Goal: Task Accomplishment & Management: Manage account settings

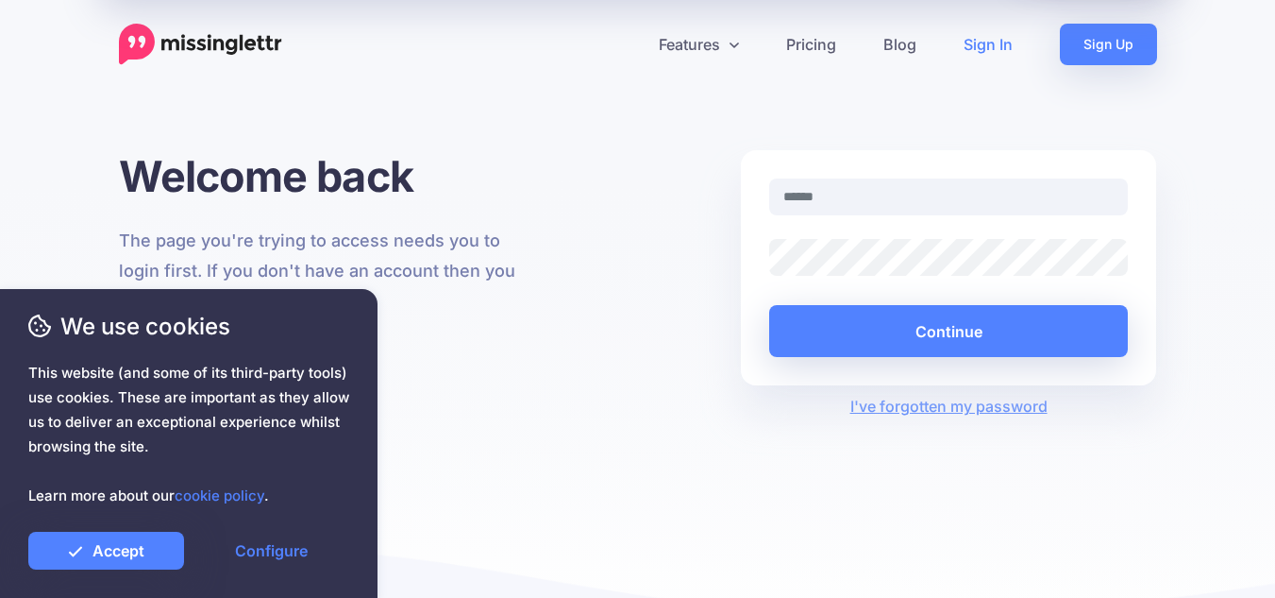
click at [834, 201] on input "text" at bounding box center [949, 196] width 360 height 37
type input "**********"
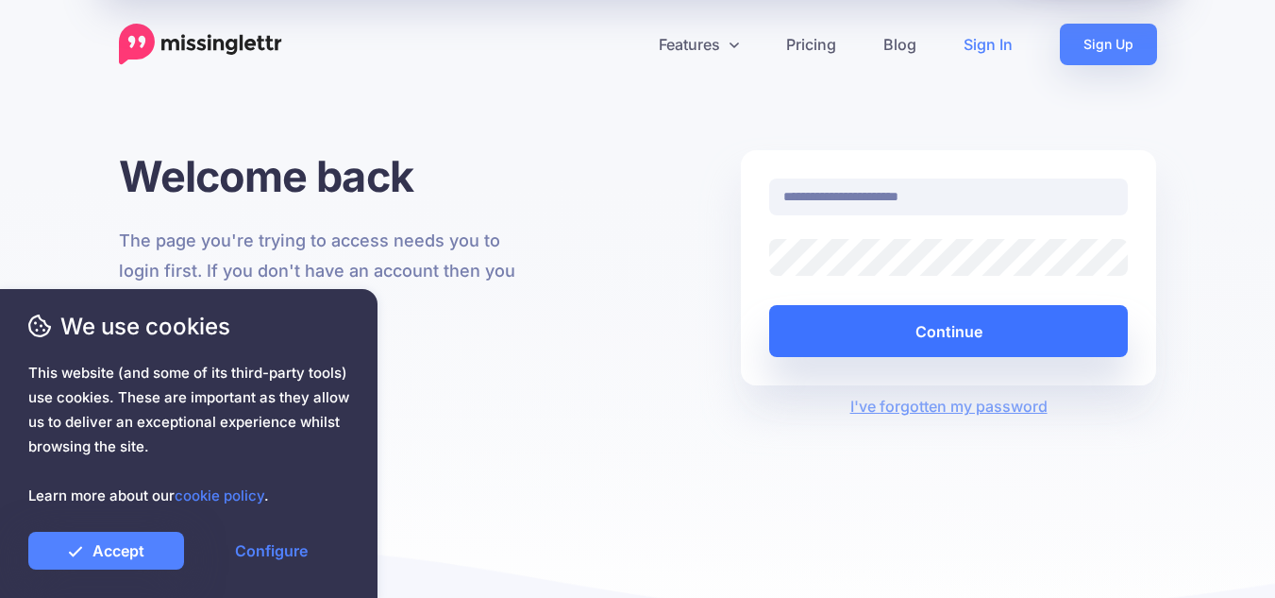
click at [960, 327] on button "Continue" at bounding box center [949, 331] width 360 height 52
click at [954, 328] on button "Continue" at bounding box center [949, 331] width 360 height 52
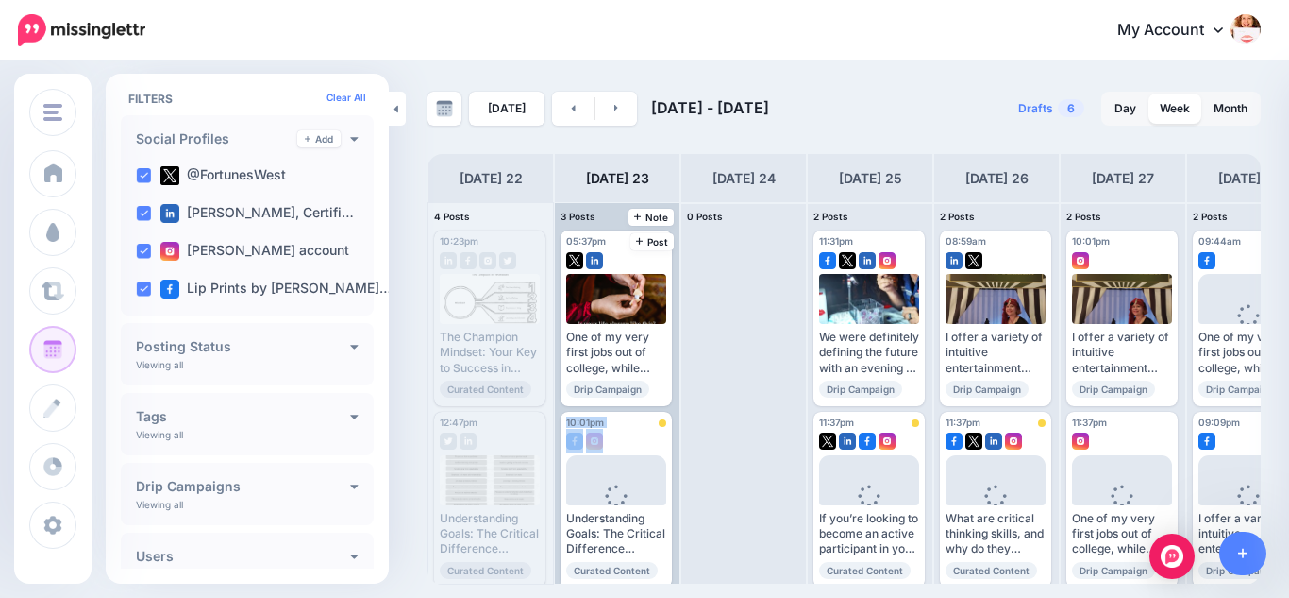
drag, startPoint x: 675, startPoint y: 390, endPoint x: 674, endPoint y: 429, distance: 38.7
click at [674, 429] on div "05:37pm [DATE] 05:37pm One of my very first jobs out of college, while waiting …" at bounding box center [617, 393] width 125 height 380
click at [648, 436] on div at bounding box center [616, 437] width 100 height 17
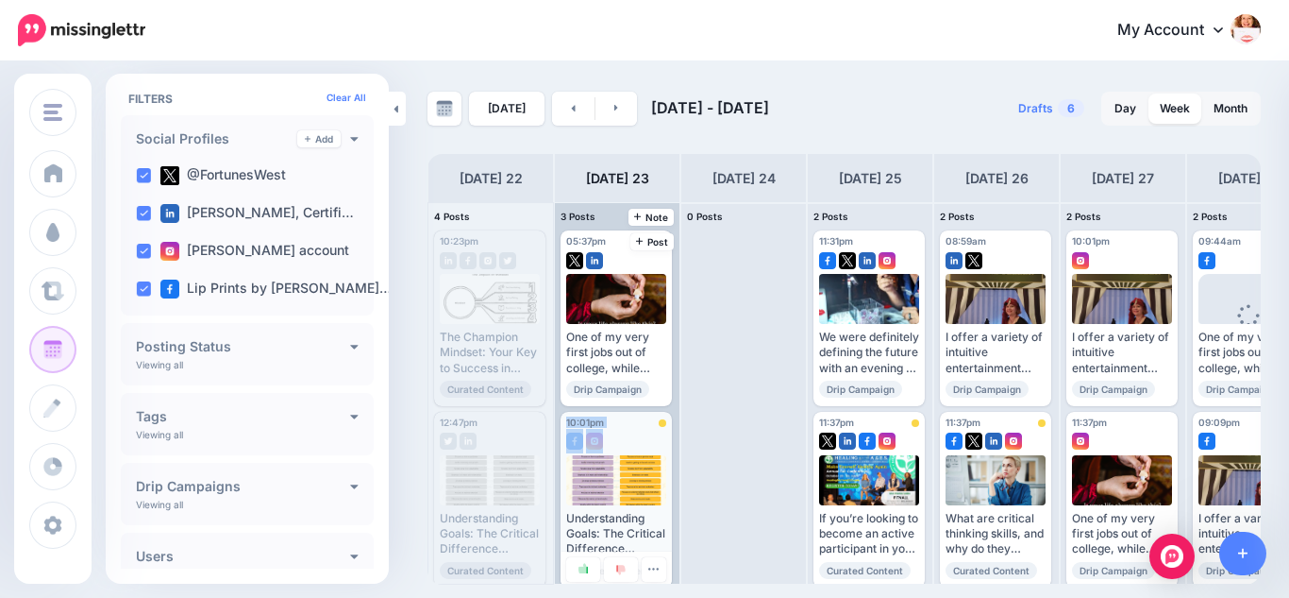
click at [648, 436] on div at bounding box center [616, 437] width 100 height 17
click at [602, 521] on div "Understanding Goals: The Critical Difference Between Performance and Outcome Go…" at bounding box center [616, 534] width 100 height 46
click at [648, 569] on icon "button" at bounding box center [654, 569] width 12 height 12
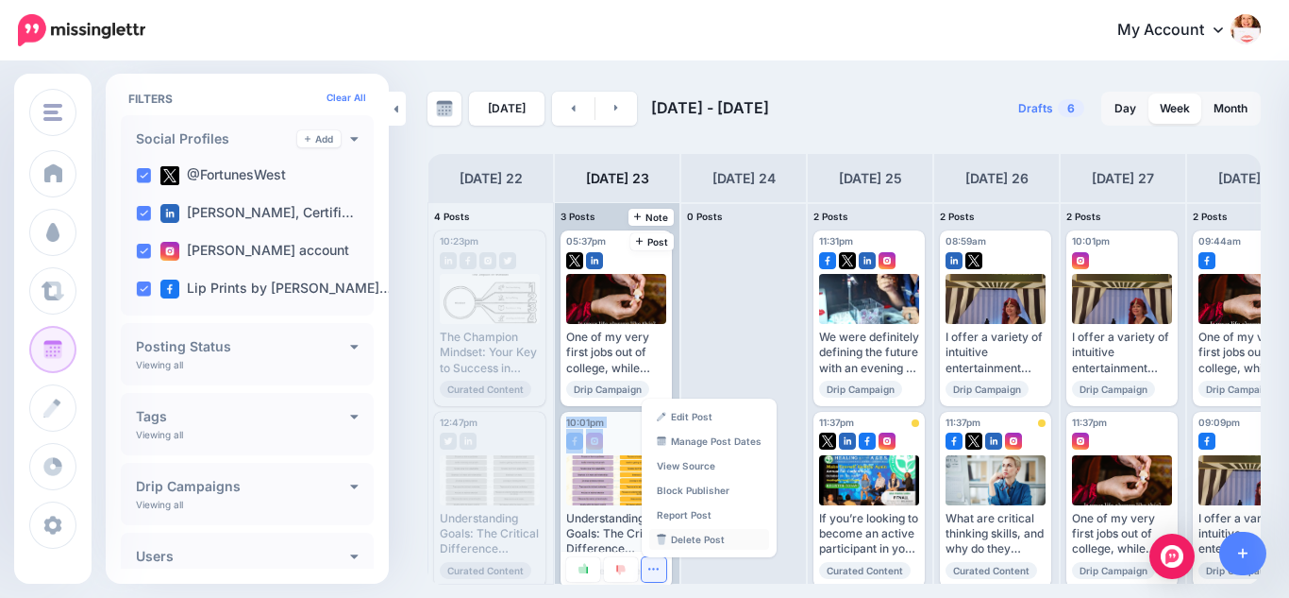
click at [686, 539] on link "Delete Post" at bounding box center [709, 539] width 120 height 21
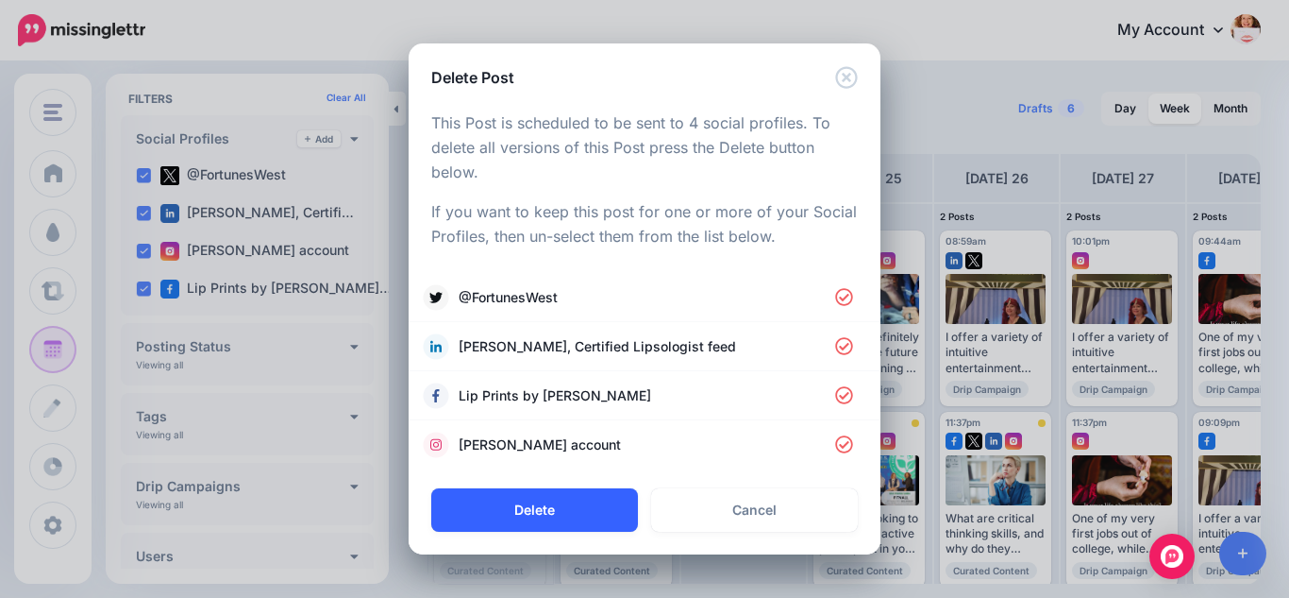
click at [556, 509] on button "Delete" at bounding box center [534, 509] width 207 height 43
click at [849, 80] on icon "Close" at bounding box center [846, 78] width 22 height 22
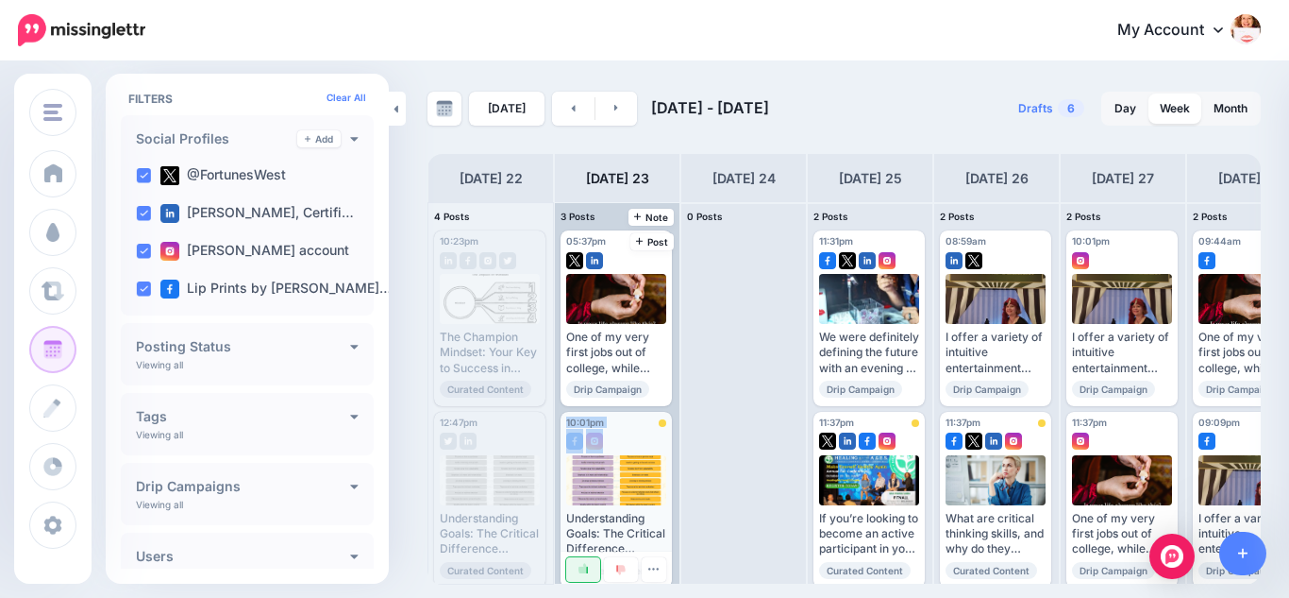
click at [583, 569] on img at bounding box center [583, 568] width 9 height 10
click at [618, 569] on img at bounding box center [620, 569] width 9 height 10
click at [591, 569] on link "Accept" at bounding box center [583, 569] width 34 height 25
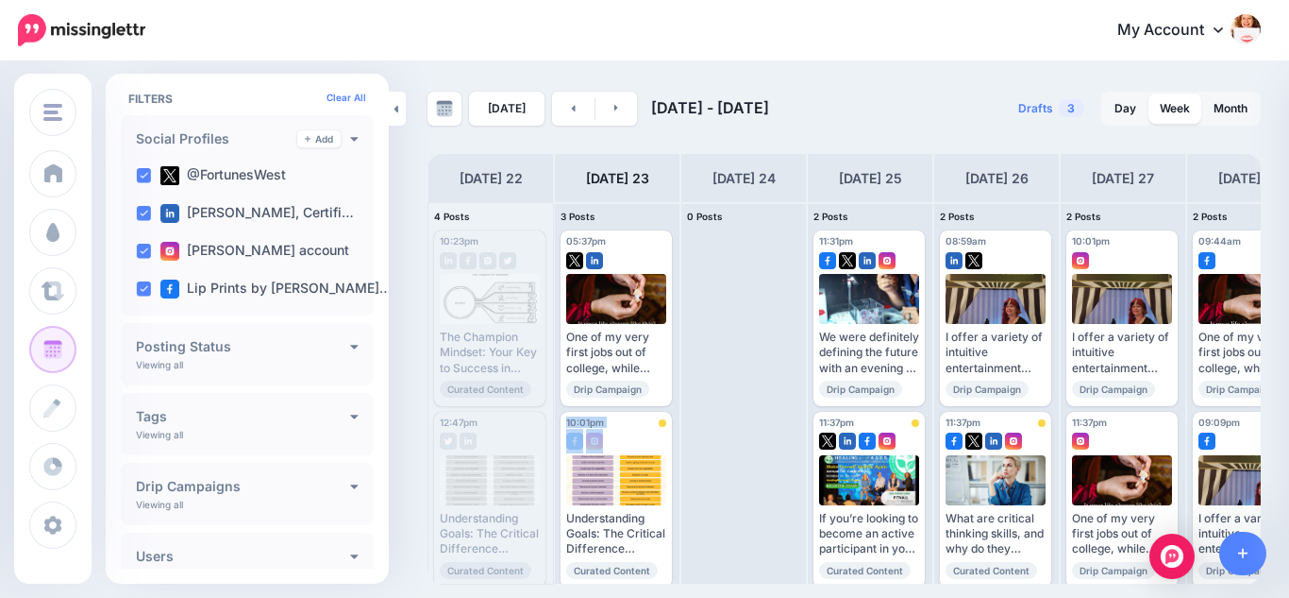
click at [619, 585] on link "Reject" at bounding box center [621, 597] width 34 height 25
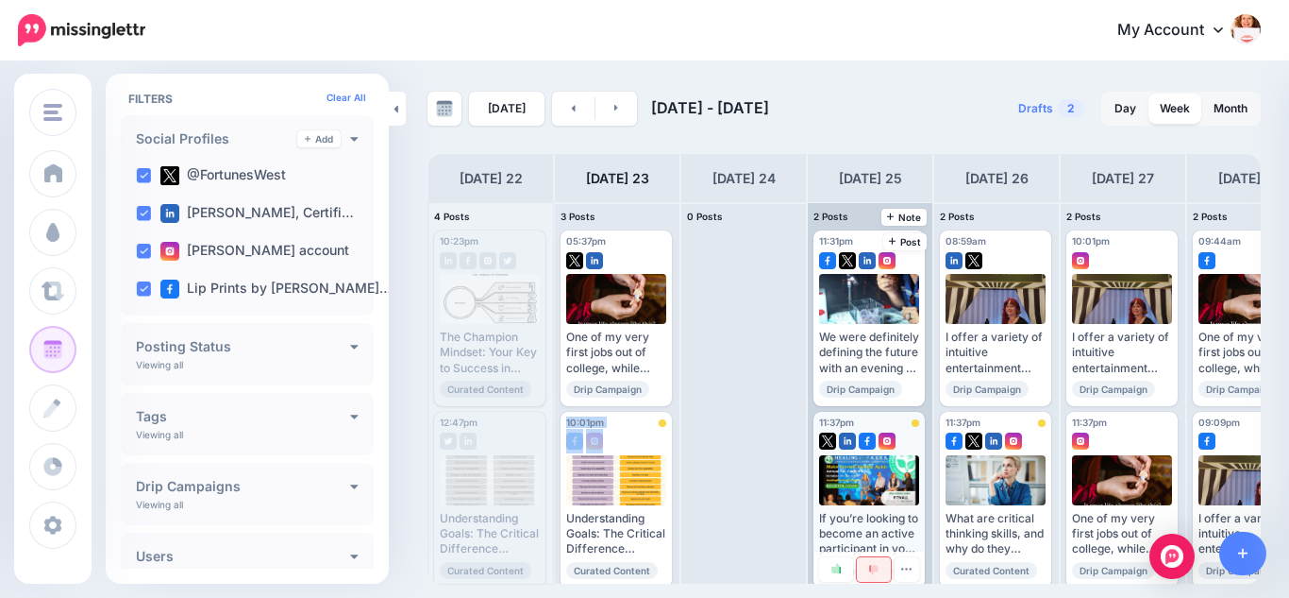
click at [870, 567] on img at bounding box center [873, 569] width 9 height 10
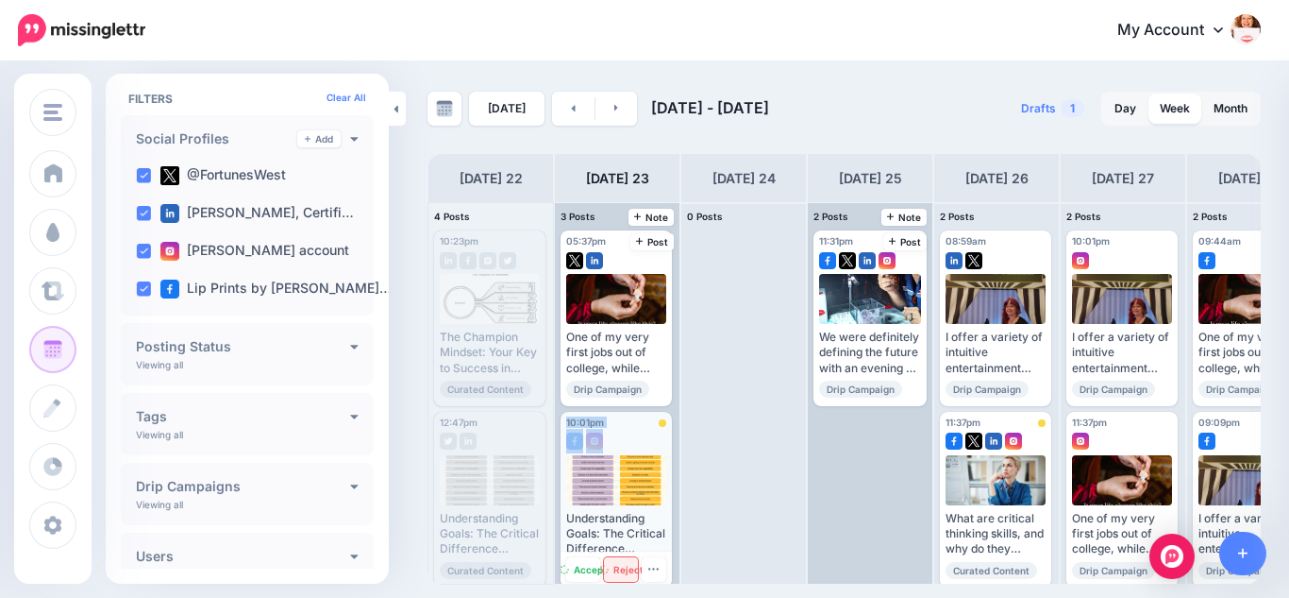
click at [620, 573] on link "Reject" at bounding box center [621, 569] width 34 height 25
click at [624, 567] on link "Reject" at bounding box center [621, 569] width 34 height 25
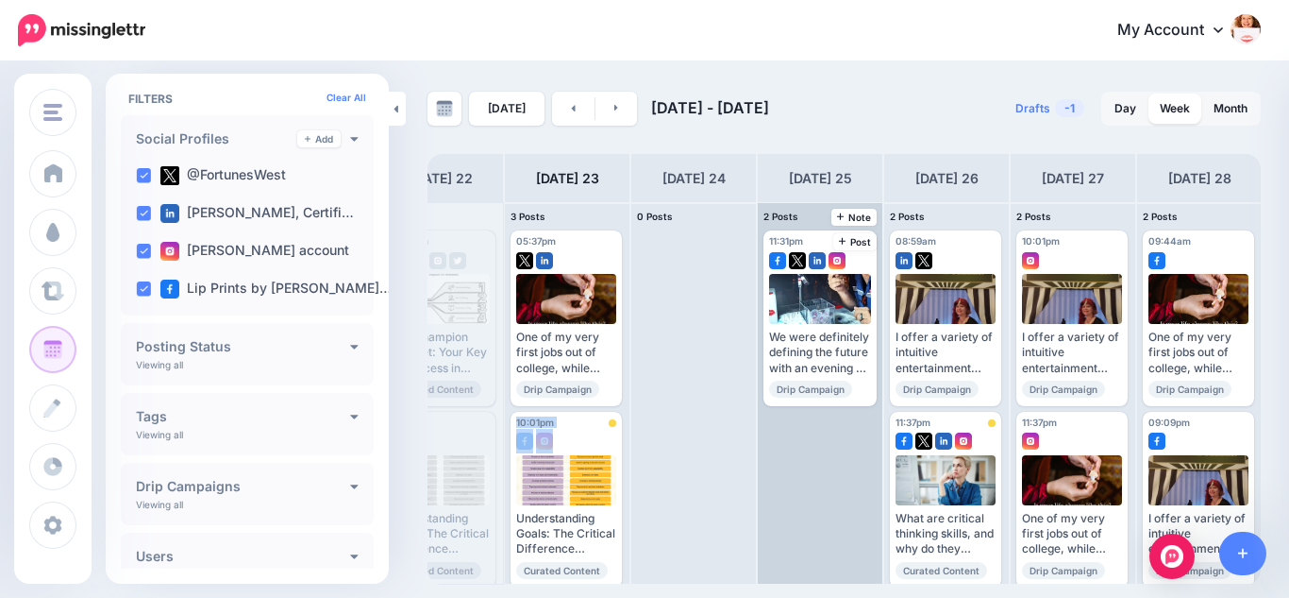
scroll to position [0, 52]
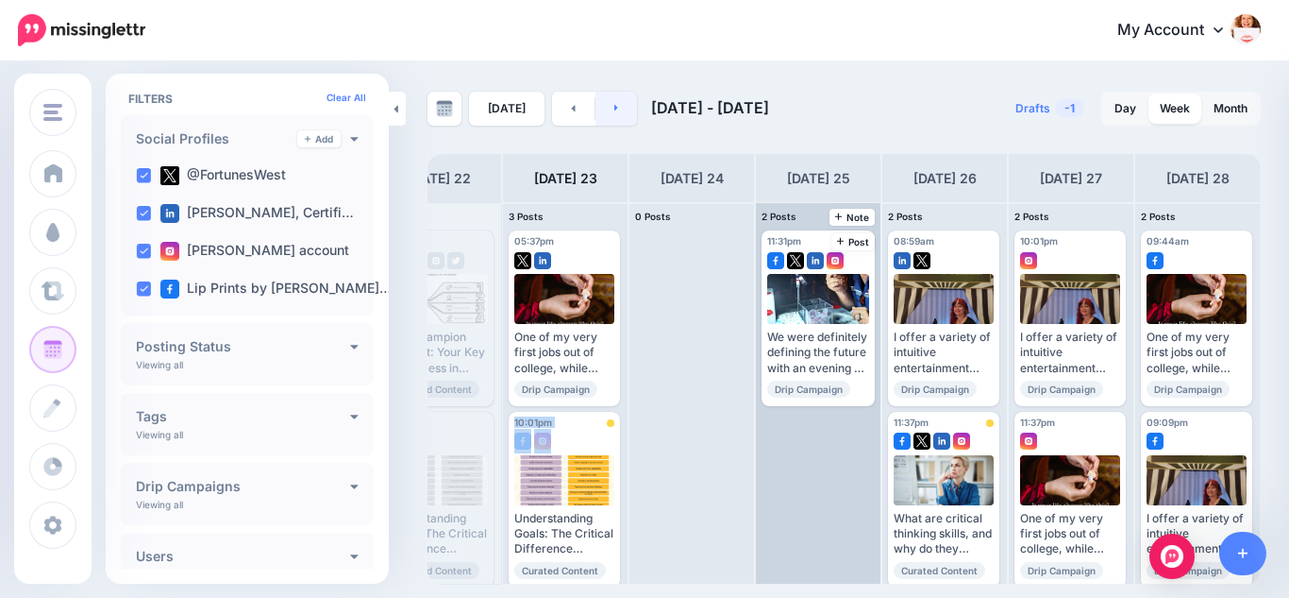
click at [618, 108] on link at bounding box center [617, 109] width 42 height 34
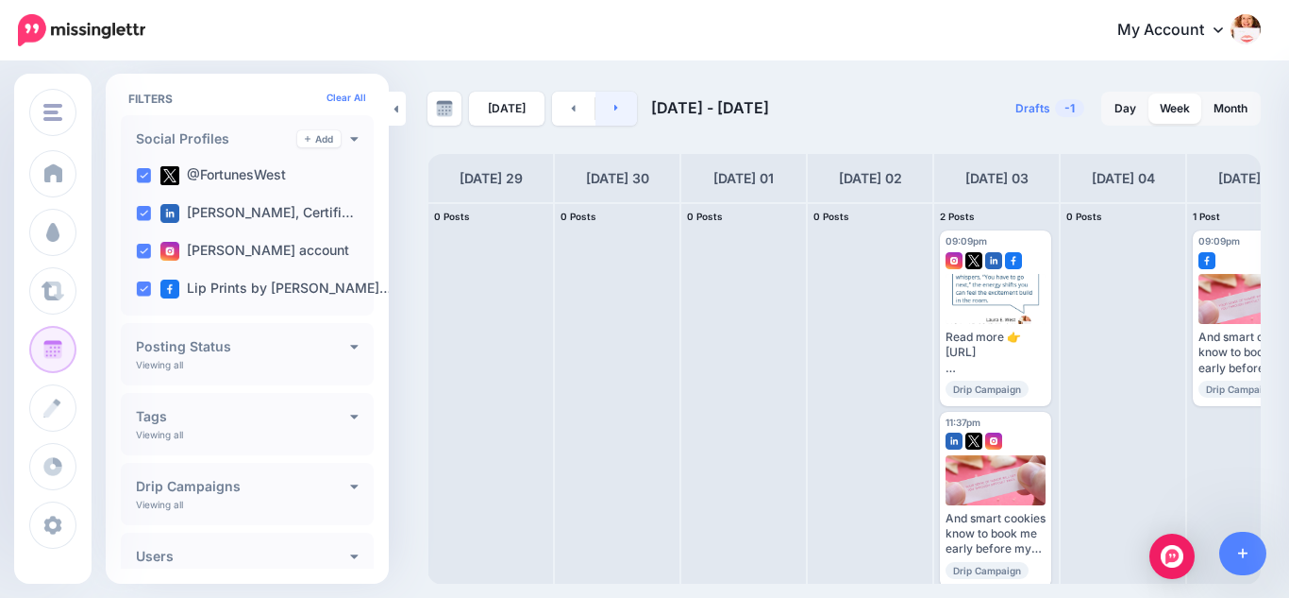
click at [614, 109] on icon at bounding box center [616, 107] width 5 height 11
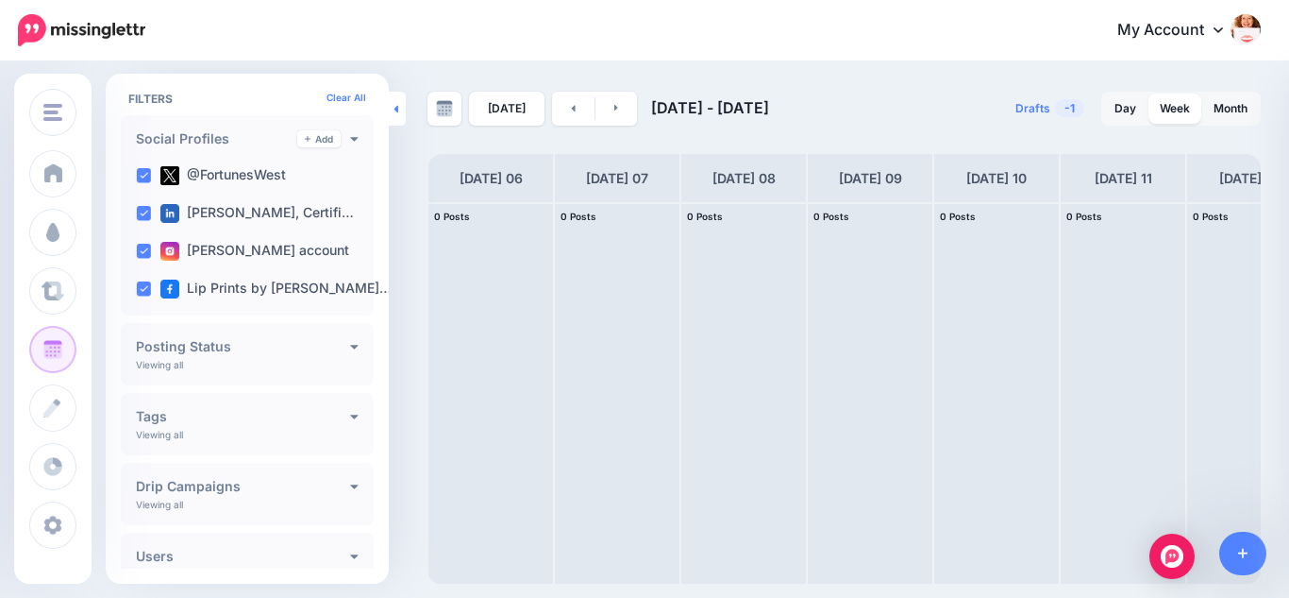
click at [396, 104] on icon at bounding box center [396, 109] width 5 height 12
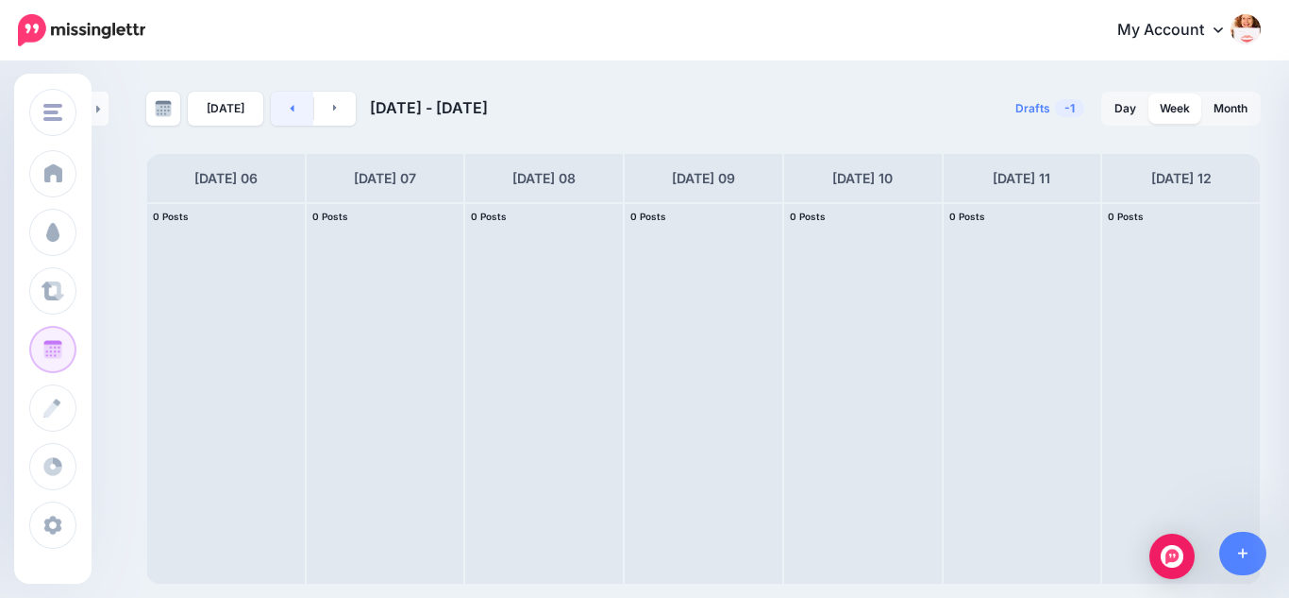
click at [291, 110] on icon at bounding box center [293, 108] width 4 height 7
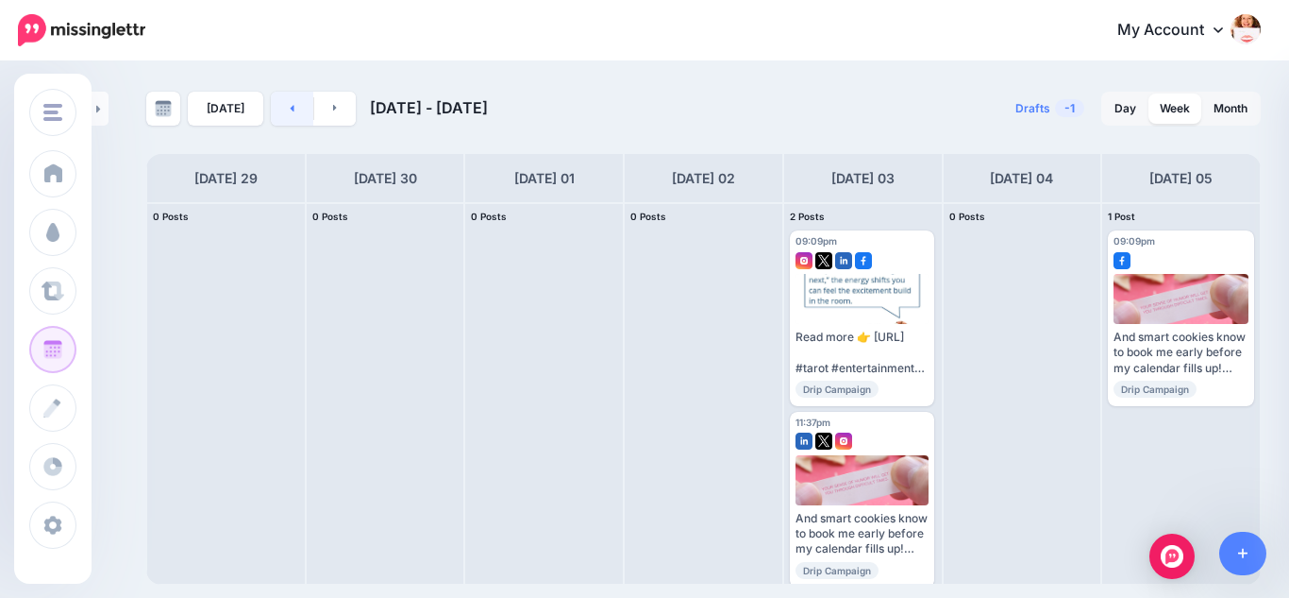
click at [291, 110] on icon at bounding box center [293, 108] width 4 height 7
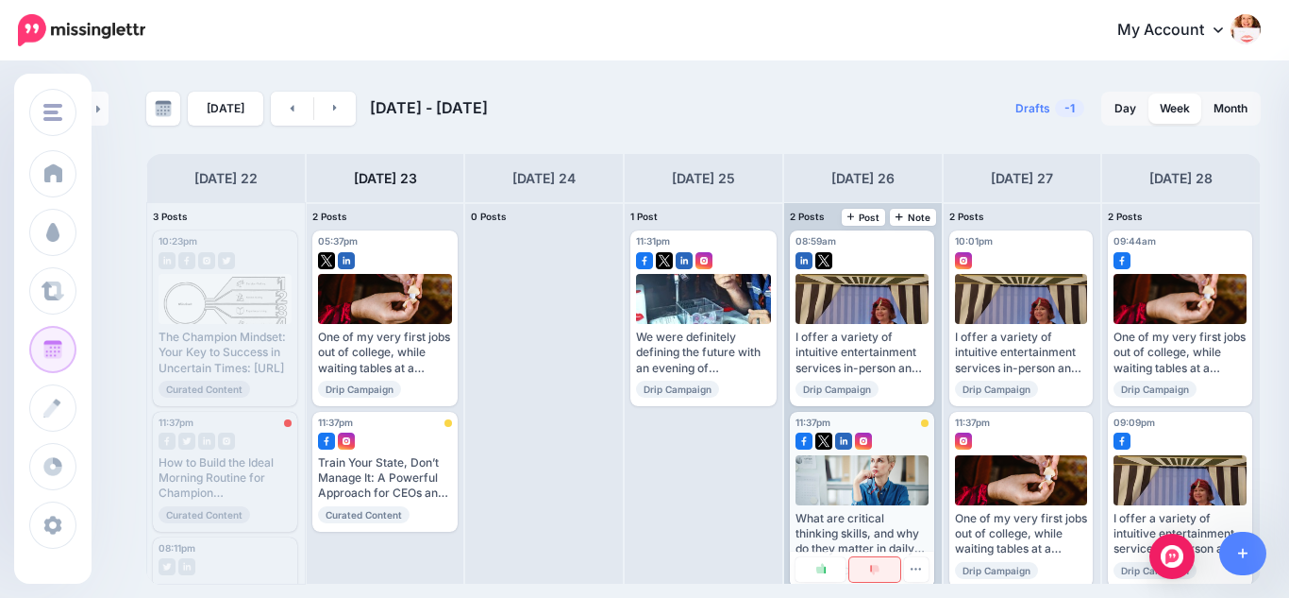
click at [871, 569] on img at bounding box center [874, 569] width 9 height 10
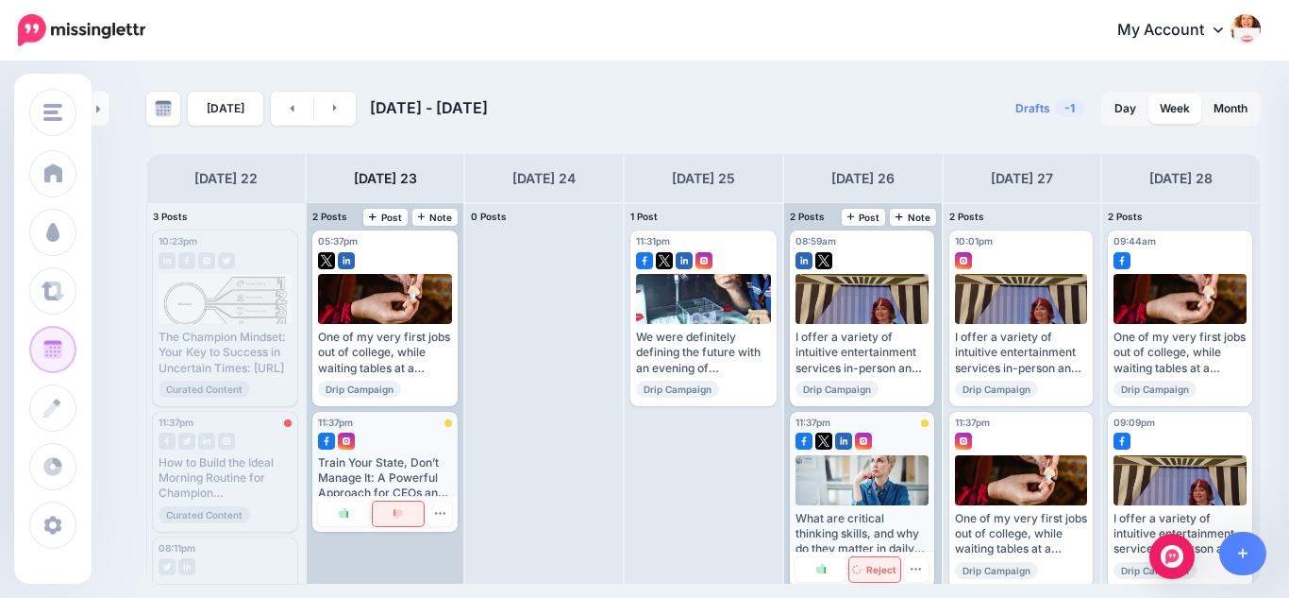
click at [394, 511] on img at bounding box center [398, 514] width 9 height 10
